Goal: Task Accomplishment & Management: Manage account settings

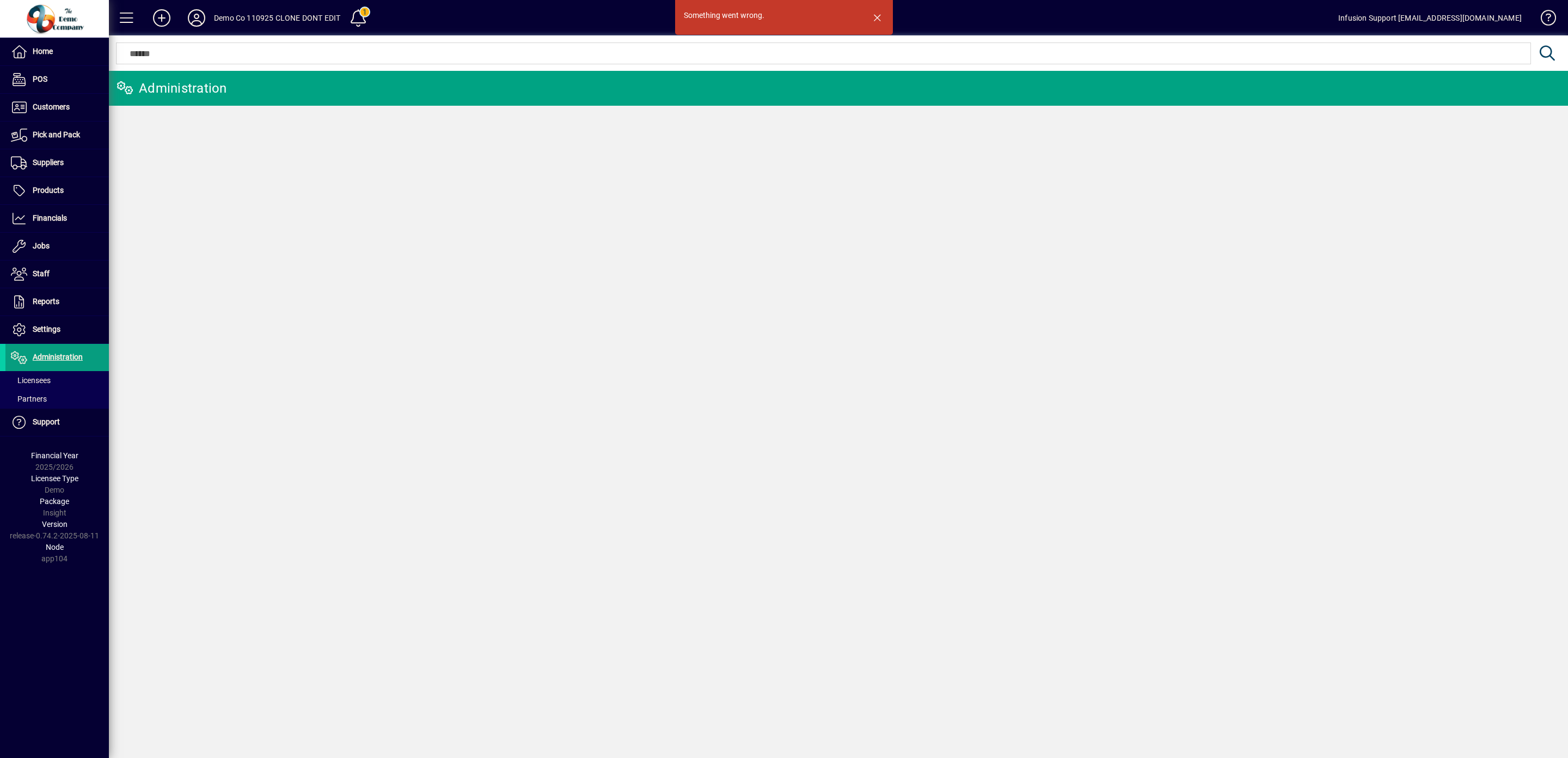
click at [34, 379] on span "Licensees" at bounding box center [31, 380] width 40 height 9
click at [189, 14] on icon at bounding box center [197, 17] width 22 height 17
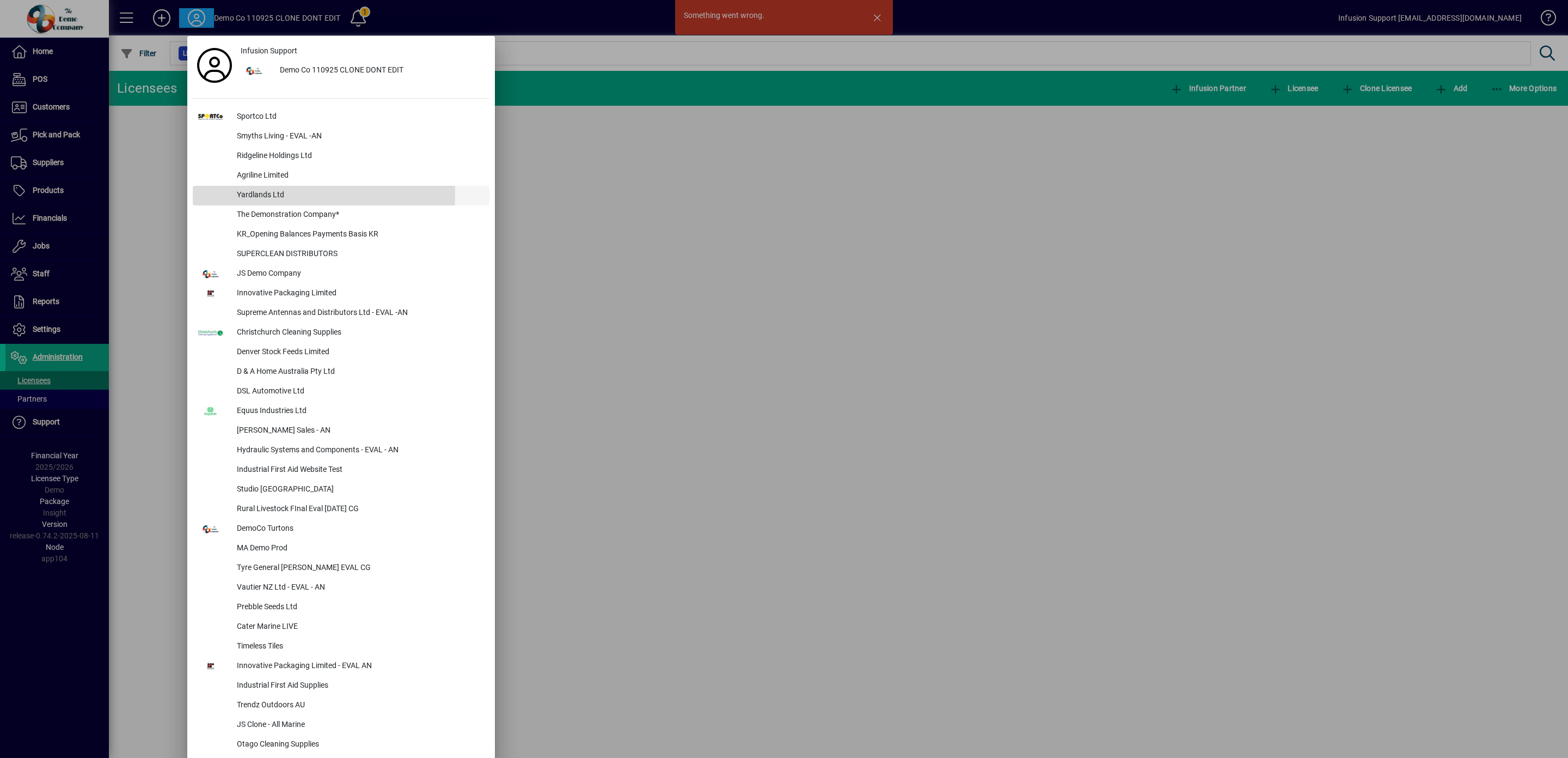
click at [272, 193] on div "Yardlands Ltd" at bounding box center [359, 195] width 261 height 20
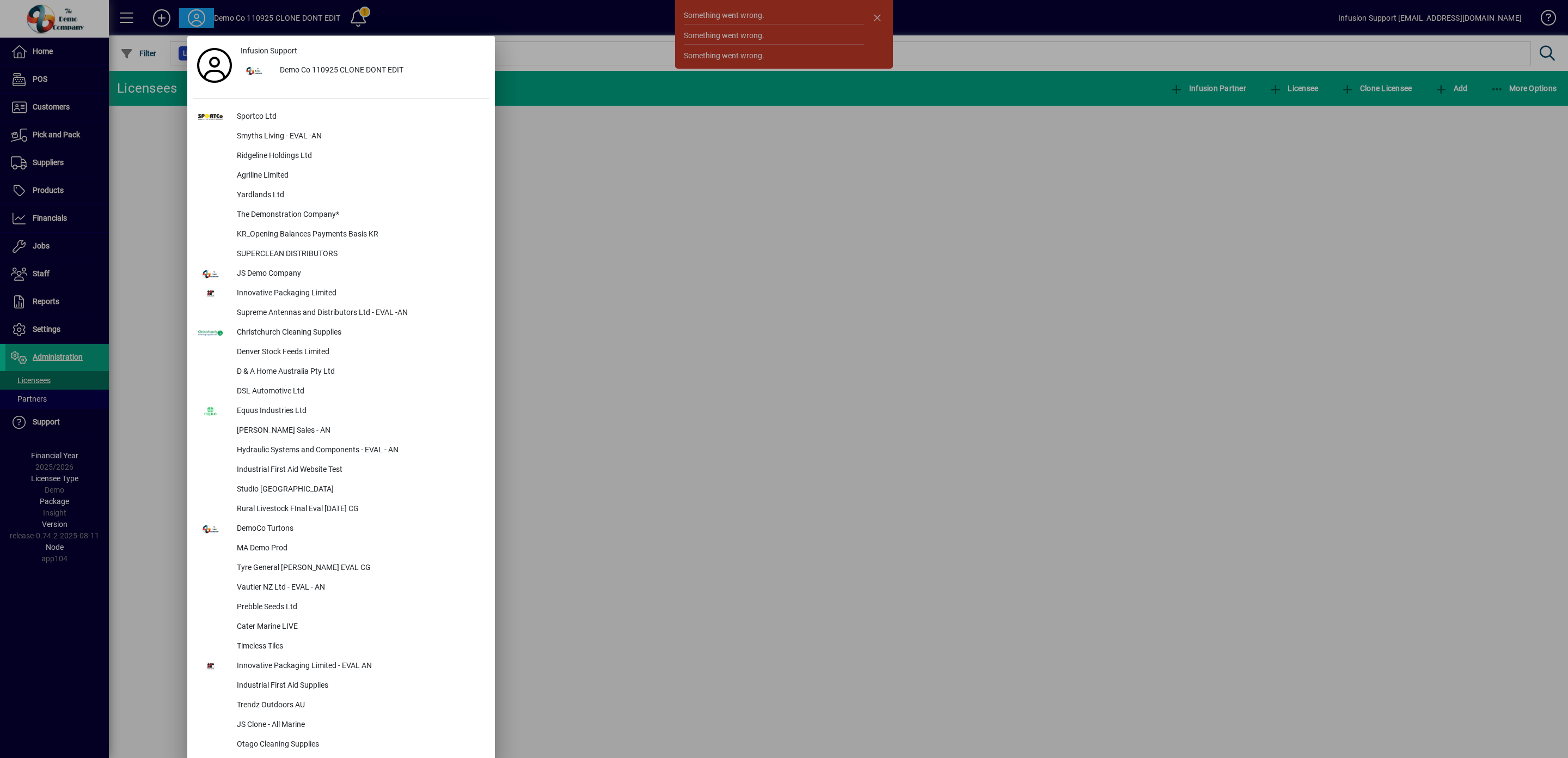
click at [881, 13] on div at bounding box center [784, 379] width 1568 height 758
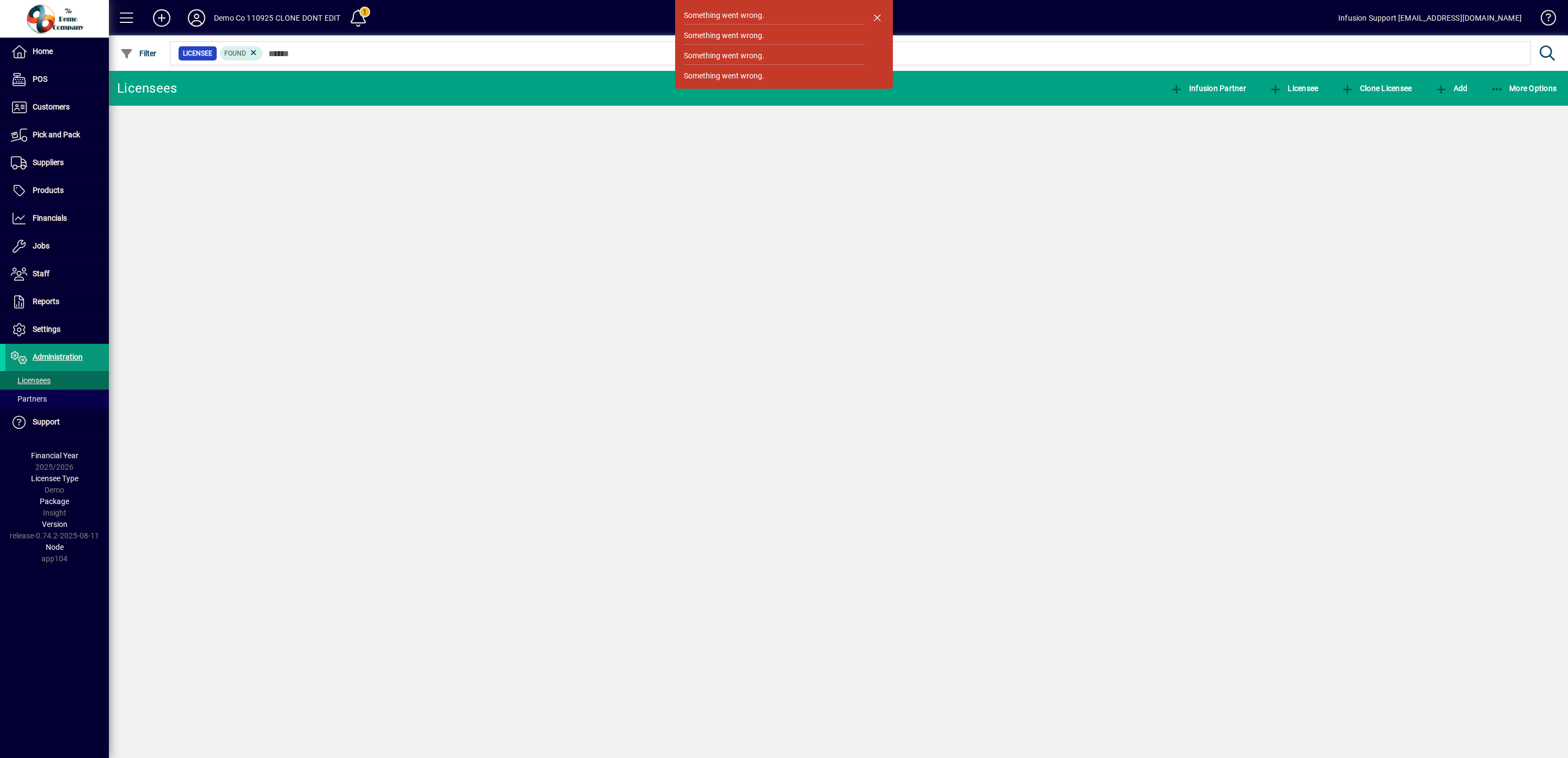
click at [46, 358] on span "Administration" at bounding box center [58, 356] width 50 height 9
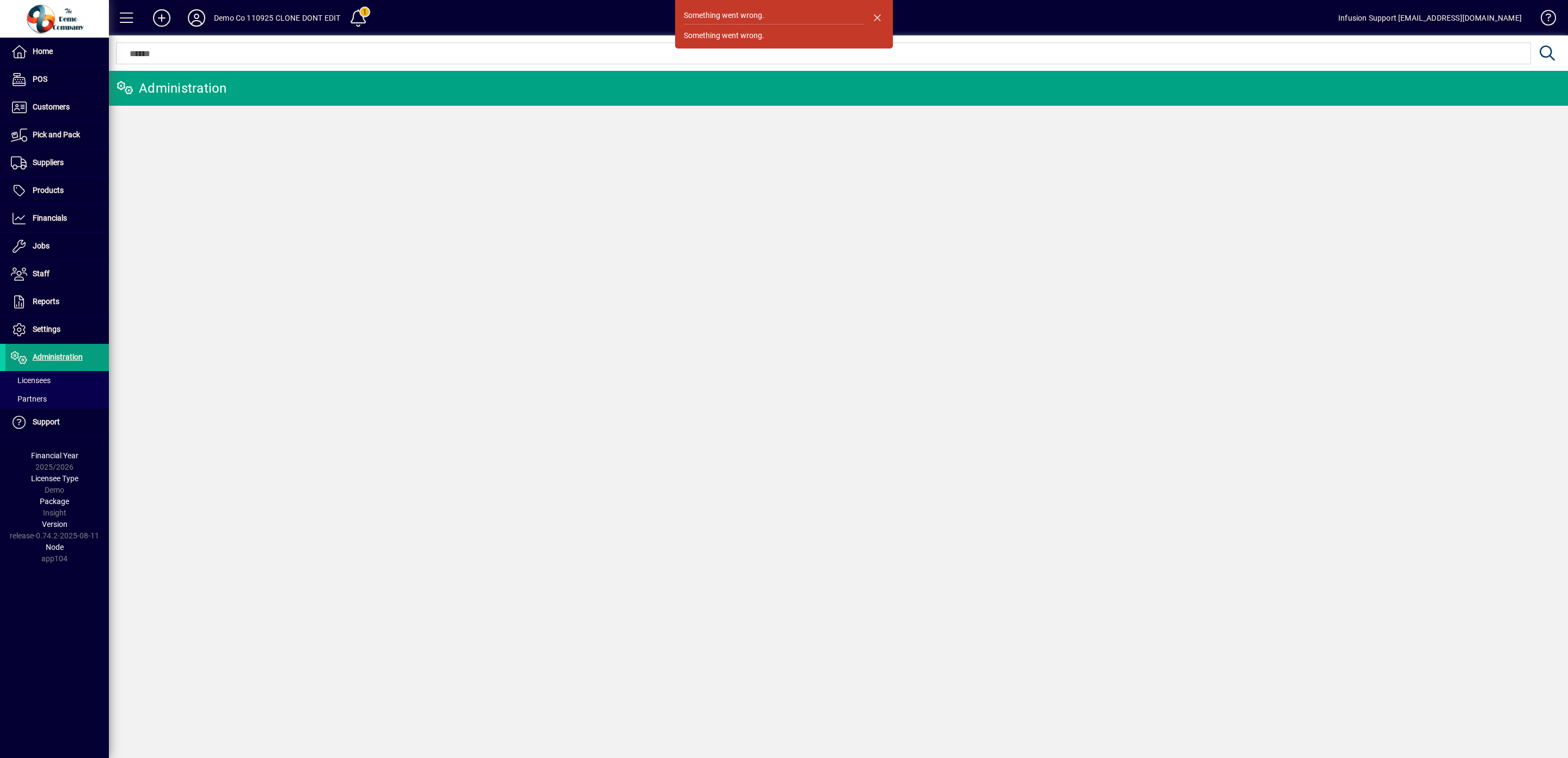
click at [189, 14] on icon at bounding box center [197, 17] width 22 height 17
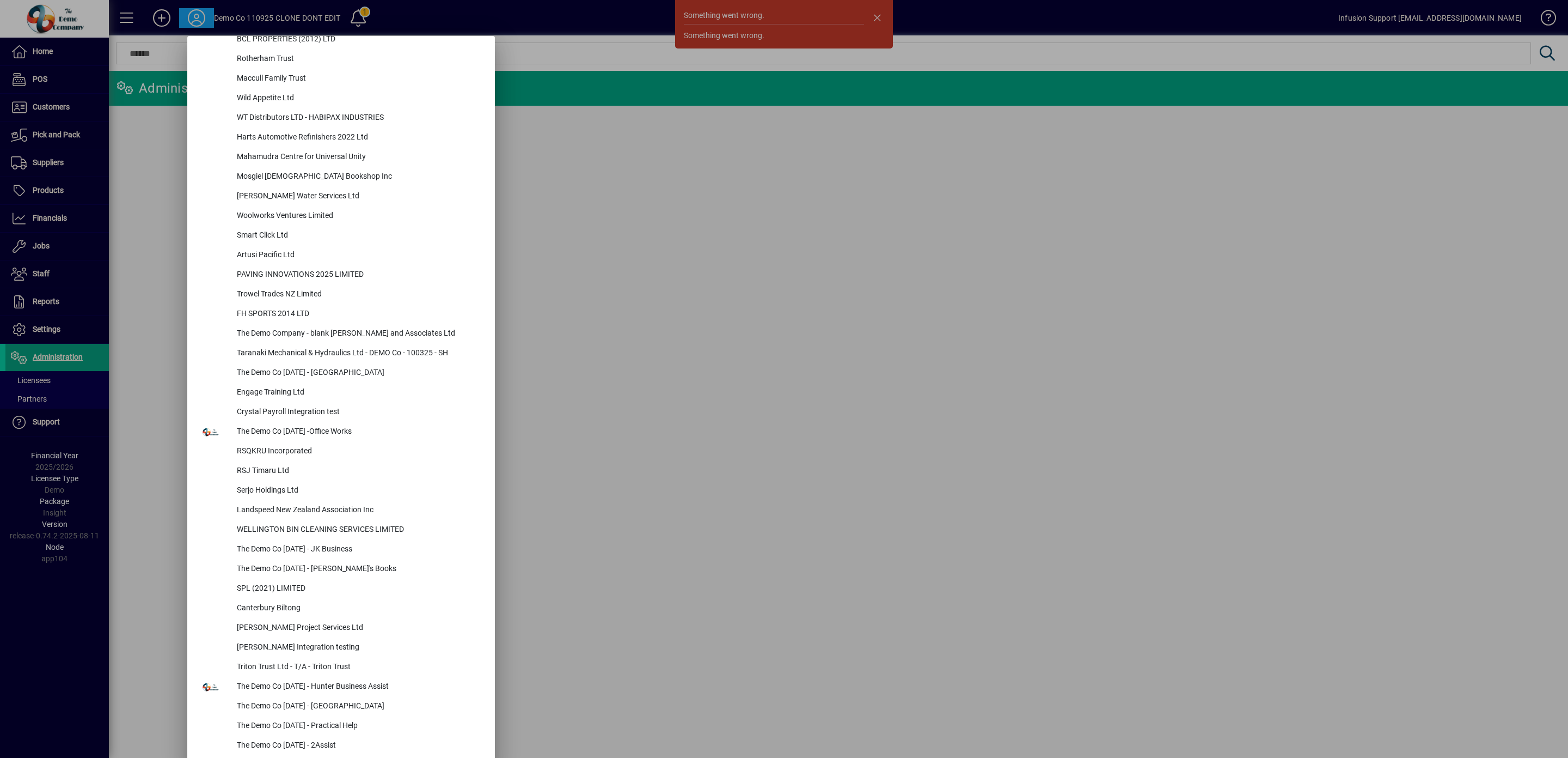
scroll to position [4591, 0]
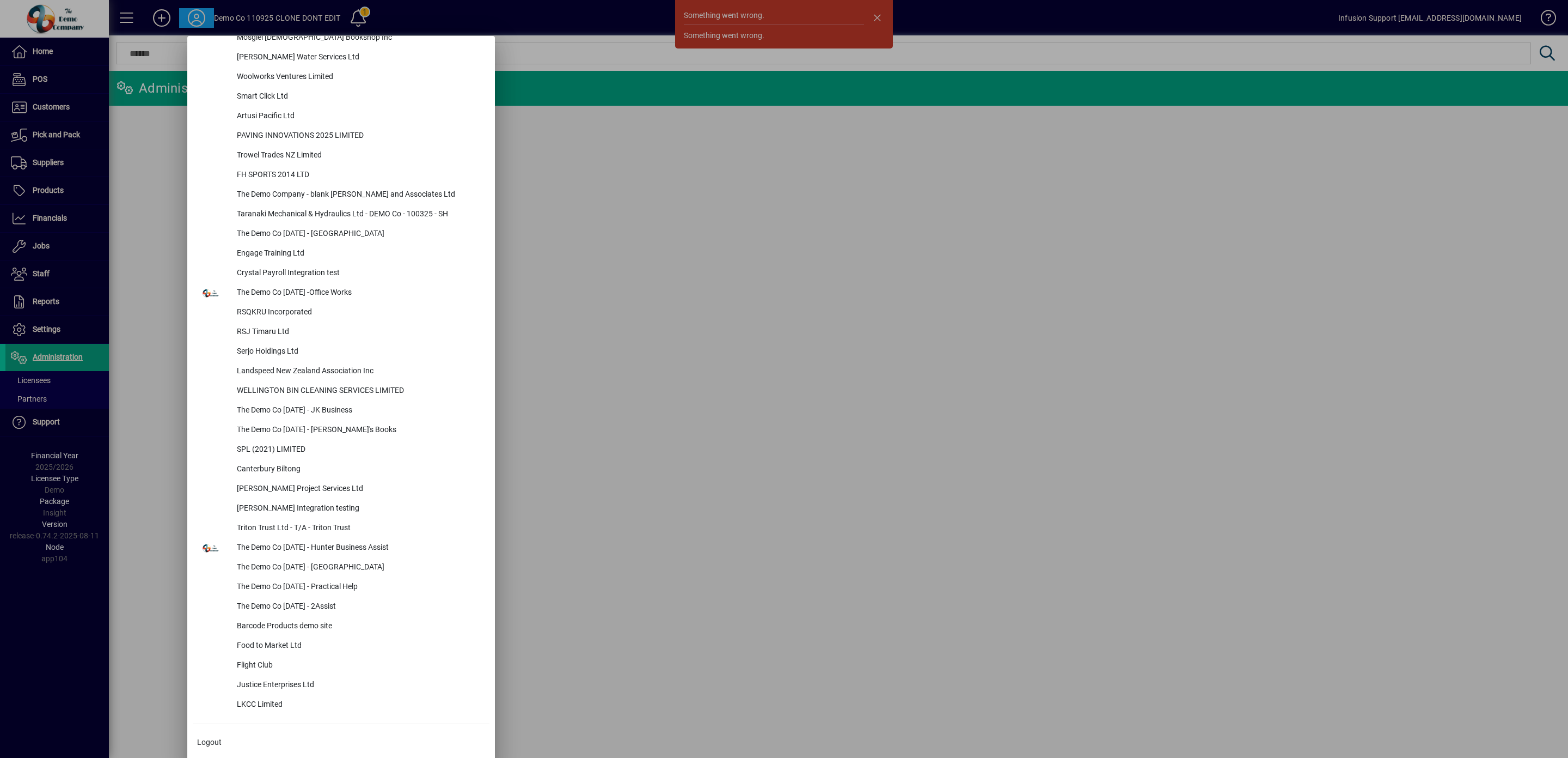
drag, startPoint x: 460, startPoint y: 135, endPoint x: 431, endPoint y: 779, distance: 644.7
click at [431, 757] on div "Infusion Support Demo Co 110925 CLONE DONT EDIT Sportco Ltd Smyths Living - EVA…" at bounding box center [341, 401] width 308 height 730
click at [208, 743] on span "Logout" at bounding box center [210, 742] width 25 height 12
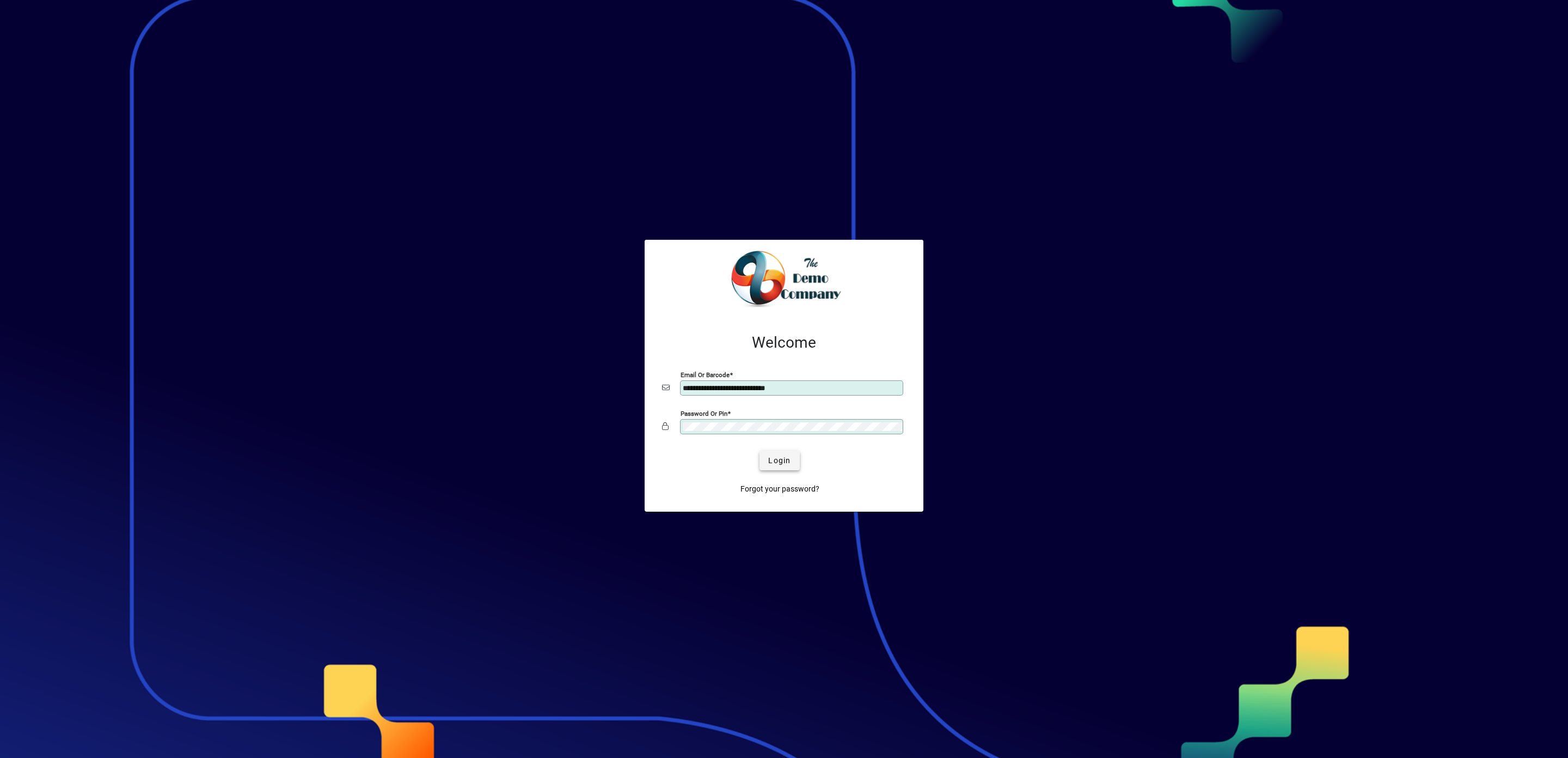
type input "**********"
click at [781, 459] on span "Login" at bounding box center [780, 460] width 22 height 12
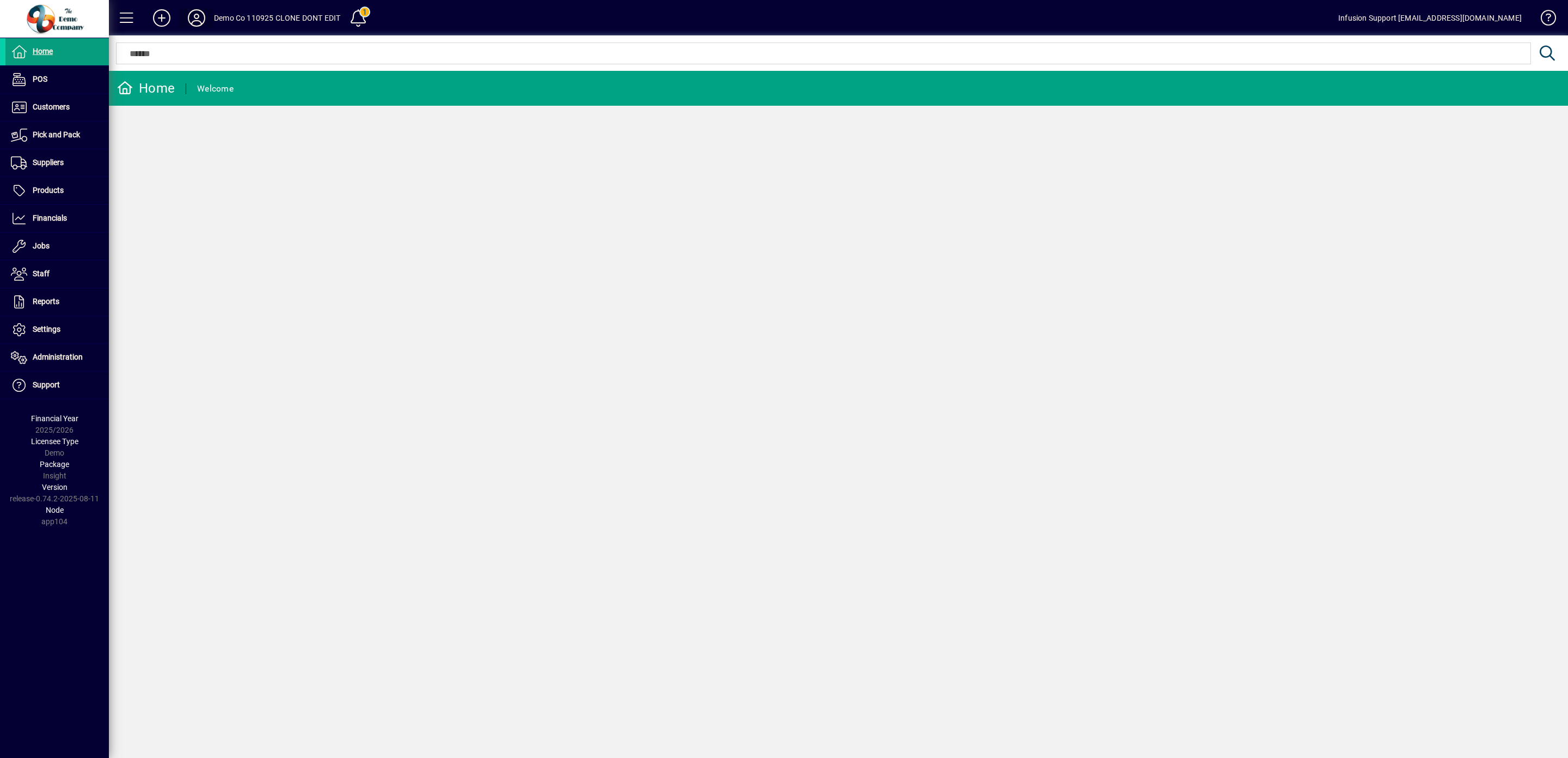
click at [192, 17] on icon at bounding box center [197, 17] width 22 height 17
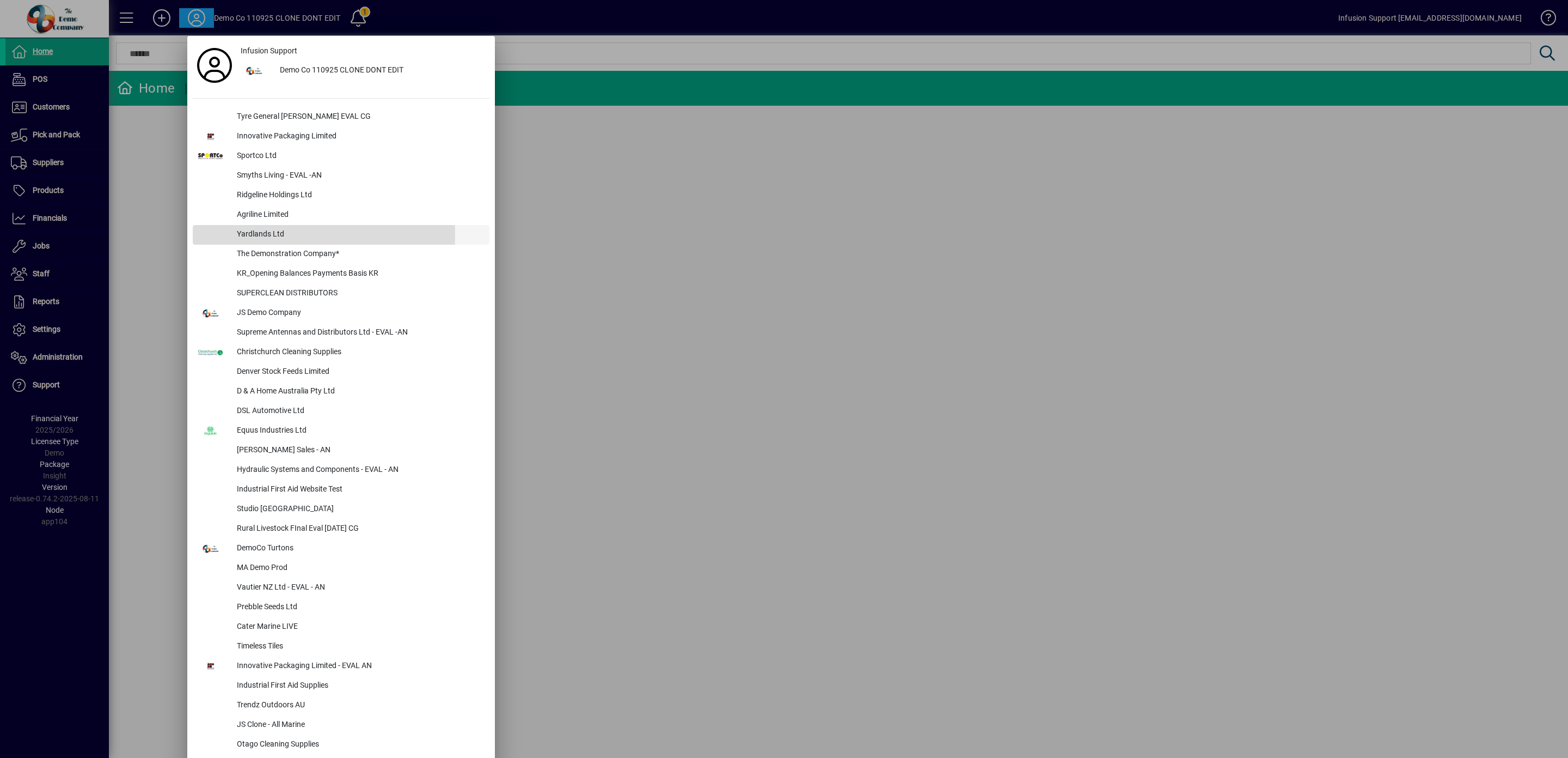
click at [261, 234] on div "Yardlands Ltd" at bounding box center [359, 235] width 261 height 20
